Goal: Navigation & Orientation: Find specific page/section

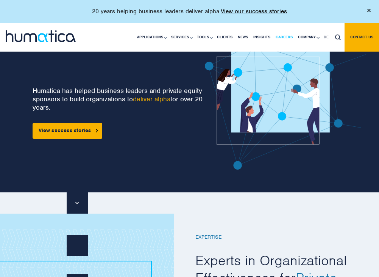
click at [281, 32] on link "Careers" at bounding box center [284, 37] width 22 height 29
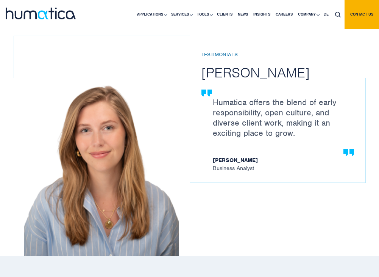
scroll to position [1041, 0]
